Goal: Task Accomplishment & Management: Use online tool/utility

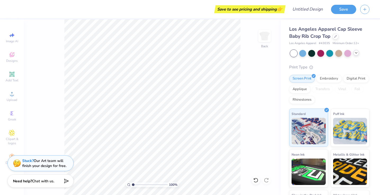
click at [355, 54] on icon at bounding box center [356, 53] width 4 height 4
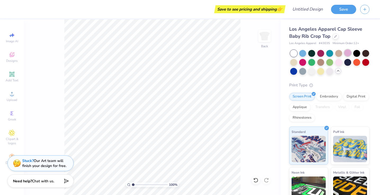
click at [349, 54] on div at bounding box center [347, 53] width 7 height 7
click at [339, 61] on div at bounding box center [338, 62] width 7 height 7
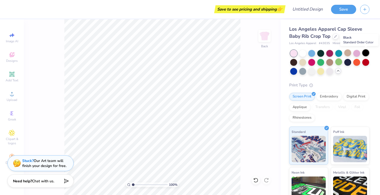
click at [366, 52] on div at bounding box center [365, 53] width 7 height 7
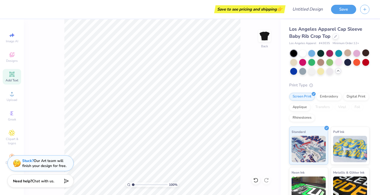
click at [12, 75] on icon at bounding box center [12, 74] width 4 height 4
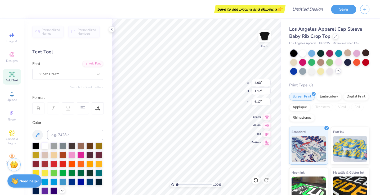
scroll to position [0, 2]
type textarea "Good Girls Go To heaven"
click at [60, 73] on span "Super Dream" at bounding box center [48, 74] width 21 height 6
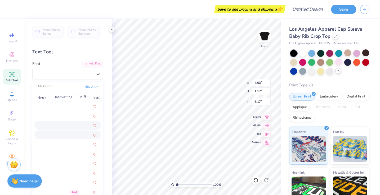
scroll to position [38, 0]
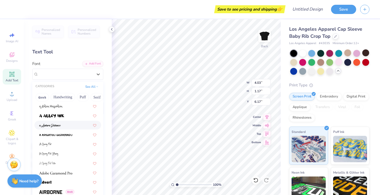
click at [67, 127] on div at bounding box center [67, 126] width 57 height 6
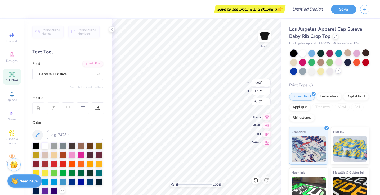
scroll to position [0, 2]
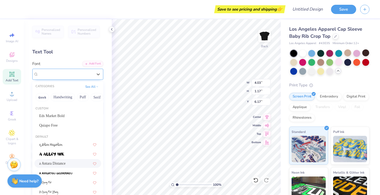
click at [55, 72] on span "a Antara Distance" at bounding box center [52, 74] width 28 height 6
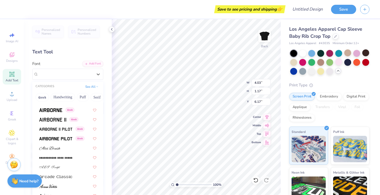
scroll to position [121, 0]
click at [58, 108] on img at bounding box center [50, 110] width 23 height 4
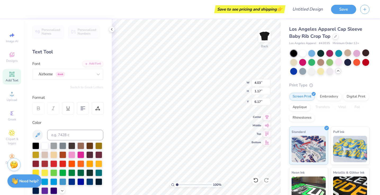
scroll to position [0, 1]
type input "3.00"
click at [268, 81] on input "6.98" at bounding box center [261, 82] width 19 height 7
click at [268, 81] on input "6.99" at bounding box center [261, 82] width 19 height 7
click at [268, 81] on input "7" at bounding box center [261, 82] width 19 height 7
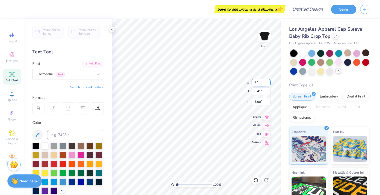
type input "7.01"
click at [268, 81] on input "7.01" at bounding box center [261, 82] width 19 height 7
click at [268, 80] on input "7.01" at bounding box center [261, 82] width 19 height 7
click at [235, 81] on div "100 % Back W 7.01 H 0.41 Y 3.00 Center Middle Top Bottom" at bounding box center [196, 107] width 169 height 176
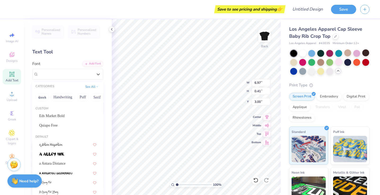
drag, startPoint x: 43, startPoint y: 76, endPoint x: 46, endPoint y: 81, distance: 5.2
click at [43, 76] on span "Airborne" at bounding box center [45, 74] width 14 height 6
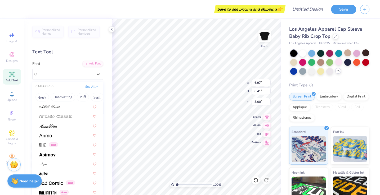
scroll to position [184, 0]
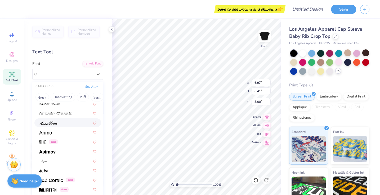
click at [55, 123] on img at bounding box center [48, 124] width 18 height 4
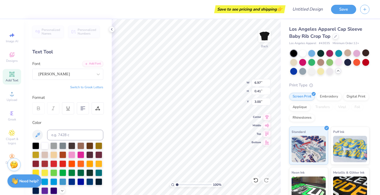
type input "3.52"
type input "0.55"
type input "2.93"
click at [60, 73] on div "[PERSON_NAME]" at bounding box center [66, 74] width 56 height 8
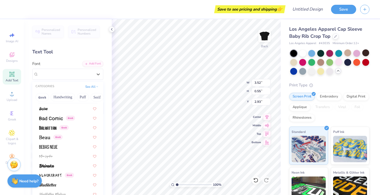
scroll to position [247, 0]
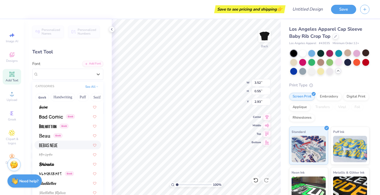
click at [51, 147] on img at bounding box center [48, 146] width 18 height 4
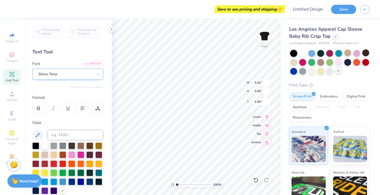
type input "4.23"
type input "0.40"
type input "3.01"
click at [59, 70] on div "Bebas Neue" at bounding box center [67, 74] width 71 height 11
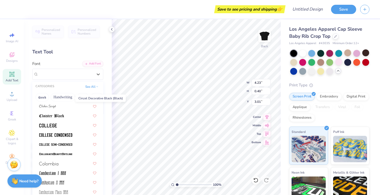
scroll to position [706, 0]
click at [63, 134] on img at bounding box center [55, 135] width 33 height 4
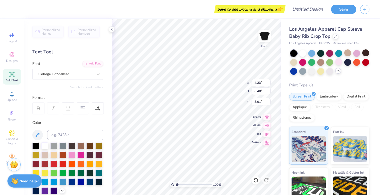
type input "4.75"
type input "0.38"
type input "4.43"
click at [269, 81] on input "4.75" at bounding box center [261, 82] width 19 height 7
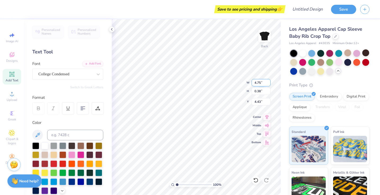
click at [269, 81] on input "4.75" at bounding box center [261, 82] width 19 height 7
click at [269, 90] on input "0.39" at bounding box center [261, 91] width 19 height 7
click at [269, 90] on input "0.4" at bounding box center [261, 91] width 19 height 7
click at [269, 90] on input "0.41" at bounding box center [261, 91] width 19 height 7
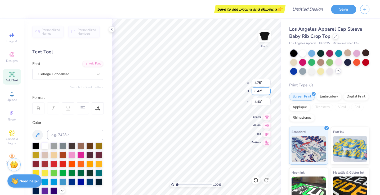
click at [269, 90] on input "0.42" at bounding box center [261, 91] width 19 height 7
click at [269, 90] on input "0.43" at bounding box center [261, 91] width 19 height 7
click at [269, 90] on input "0.44" at bounding box center [261, 91] width 19 height 7
click at [269, 90] on input "0.45" at bounding box center [261, 91] width 19 height 7
click at [269, 90] on input "0.46" at bounding box center [261, 91] width 19 height 7
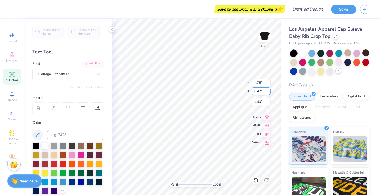
click at [269, 90] on input "0.47" at bounding box center [261, 91] width 19 height 7
click at [269, 90] on input "0.48" at bounding box center [261, 91] width 19 height 7
click at [269, 90] on input "0.49" at bounding box center [261, 91] width 19 height 7
click at [269, 90] on input "0.5" at bounding box center [261, 91] width 19 height 7
click at [269, 90] on input "0.55" at bounding box center [261, 91] width 19 height 7
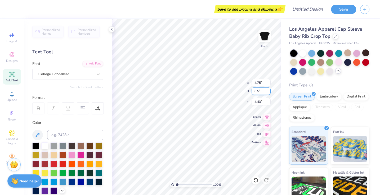
type input "0"
type input "10"
type input "7.02"
type input "0.56"
type input "4.34"
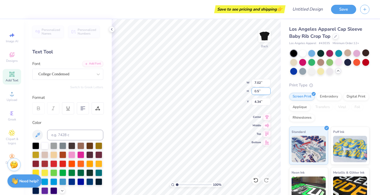
type input "0"
type input "20"
type input "2.44"
type input "6.97"
type input "4.58"
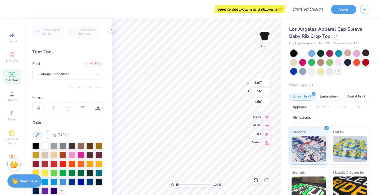
scroll to position [0, 2]
type textarea "Angels go to tailgates"
type input "1.55"
click at [246, 83] on div "100 % Back W 7.02 7.02 " H 0.56 0.56 " Y 1.55 1.55 " Center Middle Top Bottom" at bounding box center [196, 107] width 169 height 176
click at [257, 83] on input "7.02" at bounding box center [261, 82] width 19 height 7
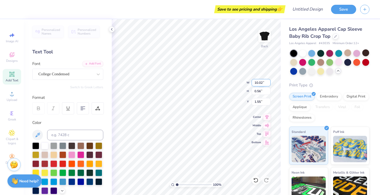
type input "10.02"
click at [258, 91] on input "0.56" at bounding box center [261, 91] width 19 height 7
type input "1056"
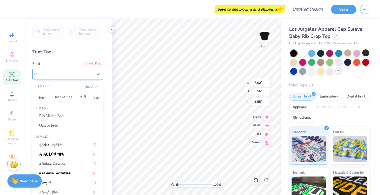
click at [77, 76] on div "College Condensed" at bounding box center [66, 74] width 56 height 8
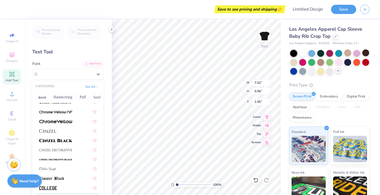
scroll to position [644, 0]
click at [75, 143] on div at bounding box center [67, 140] width 67 height 9
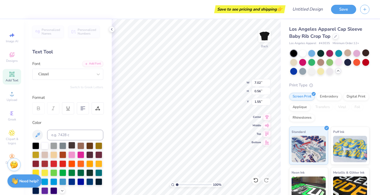
type input "6.97"
type input "0.36"
type input "1.65"
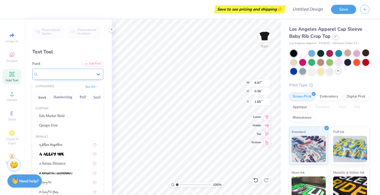
click at [67, 72] on div "Cinzel" at bounding box center [66, 74] width 56 height 8
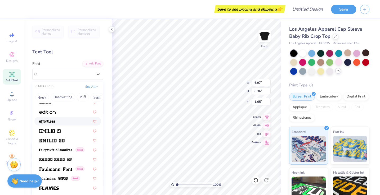
scroll to position [1064, 0]
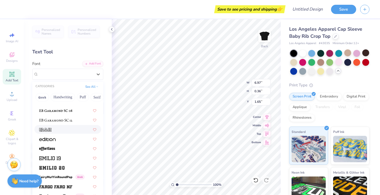
click at [61, 129] on div at bounding box center [67, 130] width 57 height 6
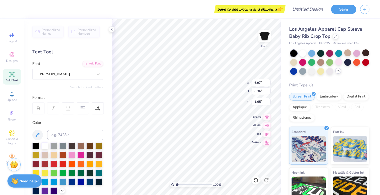
type input "0.61"
type input "1.52"
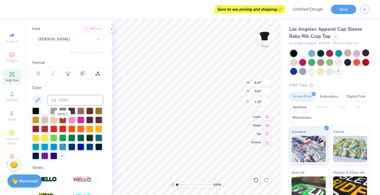
scroll to position [39, 0]
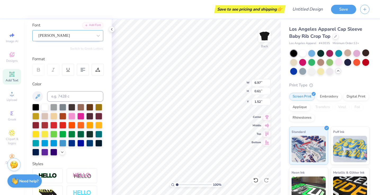
click at [52, 35] on div "[PERSON_NAME]" at bounding box center [66, 36] width 56 height 8
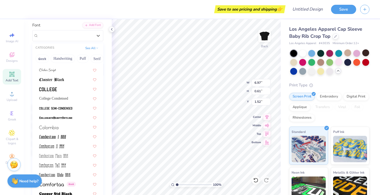
scroll to position [704, 0]
click at [67, 137] on div at bounding box center [67, 137] width 57 height 6
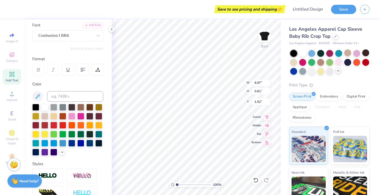
type input "3.18"
type input "0.32"
type input "1.67"
click at [62, 36] on div "Combustion I BRK" at bounding box center [66, 36] width 56 height 8
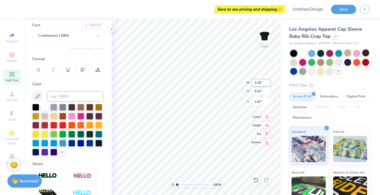
click at [269, 82] on input "3.19" at bounding box center [261, 82] width 19 height 7
click at [269, 82] on input "3.2" at bounding box center [261, 82] width 19 height 7
click at [269, 82] on input "3.21" at bounding box center [261, 82] width 19 height 7
click at [269, 82] on input "3.22" at bounding box center [261, 82] width 19 height 7
click at [269, 82] on input "3.23" at bounding box center [261, 82] width 19 height 7
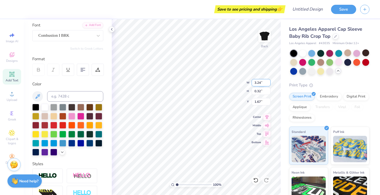
click at [269, 82] on input "3.24" at bounding box center [261, 82] width 19 height 7
click at [269, 82] on input "3.25" at bounding box center [261, 82] width 19 height 7
click at [269, 82] on input "3.26" at bounding box center [261, 82] width 19 height 7
click at [269, 82] on input "4.1" at bounding box center [261, 82] width 19 height 7
type input "4.10"
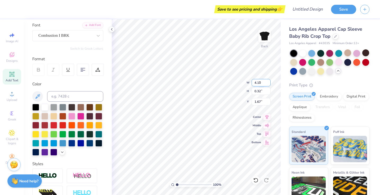
type input "0.41"
type input "1.63"
click at [268, 81] on input "4.11" at bounding box center [261, 82] width 19 height 7
type input "5.29"
click at [268, 81] on input "5.29" at bounding box center [261, 82] width 19 height 7
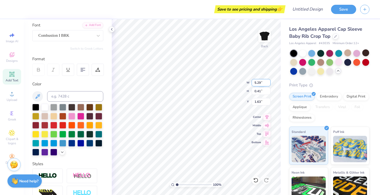
type input "0.53"
type input "1.57"
click at [268, 81] on input "5.32" at bounding box center [261, 82] width 19 height 7
click at [269, 81] on input "5.33" at bounding box center [261, 82] width 19 height 7
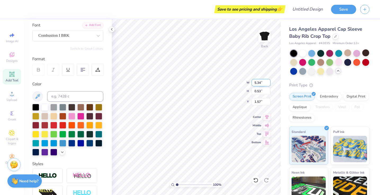
click at [269, 81] on input "5.34" at bounding box center [261, 82] width 19 height 7
type input "7.02"
click at [269, 81] on input "7.02" at bounding box center [261, 82] width 19 height 7
type input "0.70"
type input "1.48"
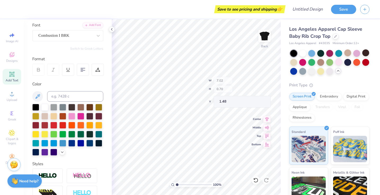
click at [229, 84] on div "100 % Back W 7.02 H 0.70 Y 1.48 Center Middle Top Bottom" at bounding box center [196, 107] width 169 height 176
type textarea "Good Girls Go To Heaven"
click at [269, 81] on input "6.98" at bounding box center [261, 82] width 19 height 7
type input "7.02"
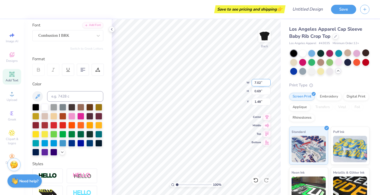
click at [269, 81] on input "7.02" at bounding box center [261, 82] width 19 height 7
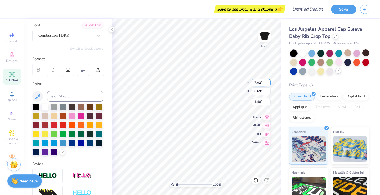
click at [269, 81] on input "7.02" at bounding box center [261, 82] width 19 height 7
type input "0.70"
type input "2.65"
type input "6.73"
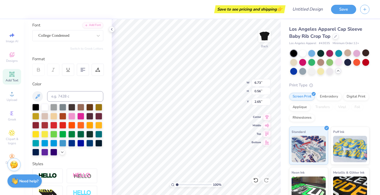
type input "0.56"
type input "4.58"
click at [69, 37] on div "College Condensed" at bounding box center [66, 36] width 56 height 8
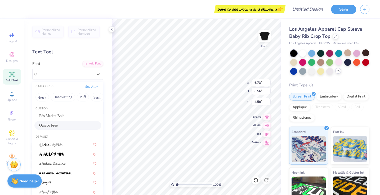
scroll to position [0, 0]
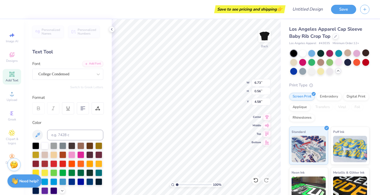
type input "7.02"
type input "0.70"
type input "2.65"
type input "6.73"
type input "0.56"
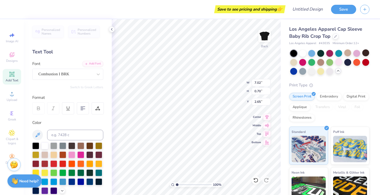
type input "4.58"
click at [96, 73] on icon at bounding box center [98, 74] width 5 height 5
type input "conc"
type input "7.02"
type input "0.70"
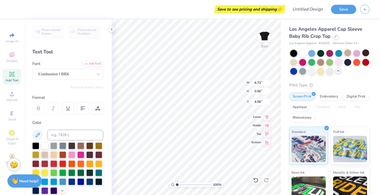
type input "2.65"
click at [73, 73] on div "College Condensed" at bounding box center [66, 74] width 56 height 8
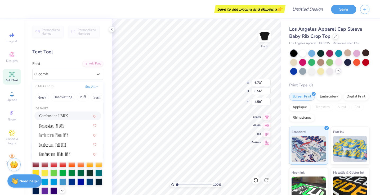
click at [72, 118] on div "Combustion I BRK" at bounding box center [67, 116] width 57 height 6
type input "comb"
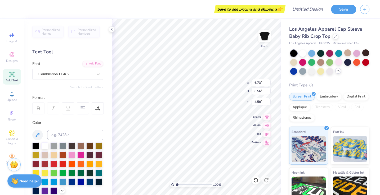
type input "5.58"
type input "0.73"
type input "4.50"
type textarea "Angels Go To Tailgates"
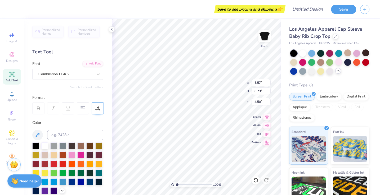
type input "3.74"
click at [107, 68] on div "Save to see pricing and shipping 👉 Design Title Save Image AI Designs Add Text …" at bounding box center [190, 97] width 380 height 195
